Goal: Task Accomplishment & Management: Manage account settings

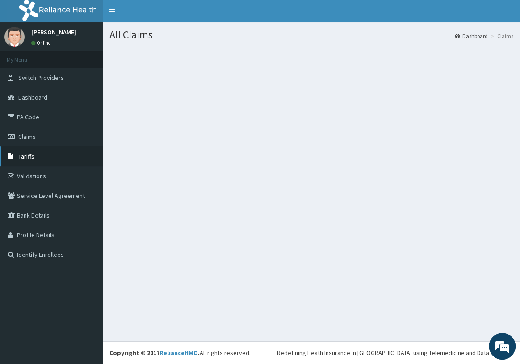
click at [40, 158] on link "Tariffs" at bounding box center [51, 157] width 103 height 20
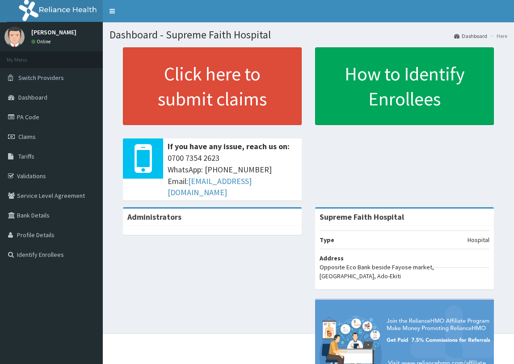
click at [274, 253] on div "Administrators Supreme Faith Hospital Type Hospital Address Opposite Eco Bank b…" at bounding box center [308, 304] width 398 height 195
click at [192, 282] on div "Administrators Supreme Faith Hospital Type Hospital Address Opposite Eco Bank b…" at bounding box center [308, 304] width 398 height 195
drag, startPoint x: 219, startPoint y: 288, endPoint x: 232, endPoint y: 300, distance: 18.0
click at [219, 288] on div "Administrators Supreme Faith Hospital Type Hospital Address Opposite Eco Bank b…" at bounding box center [308, 304] width 398 height 195
click at [286, 322] on div "Administrators Supreme Faith Hospital Type Hospital Address Opposite Eco Bank b…" at bounding box center [308, 304] width 398 height 195
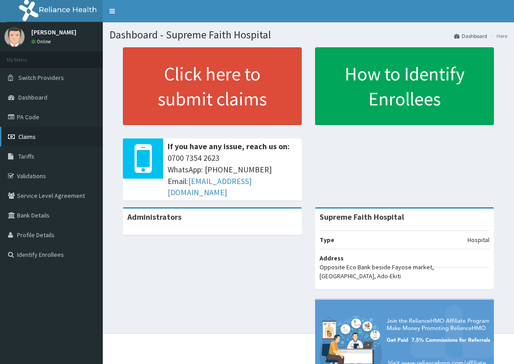
click at [31, 133] on span "Claims" at bounding box center [26, 137] width 17 height 8
